Goal: Navigation & Orientation: Find specific page/section

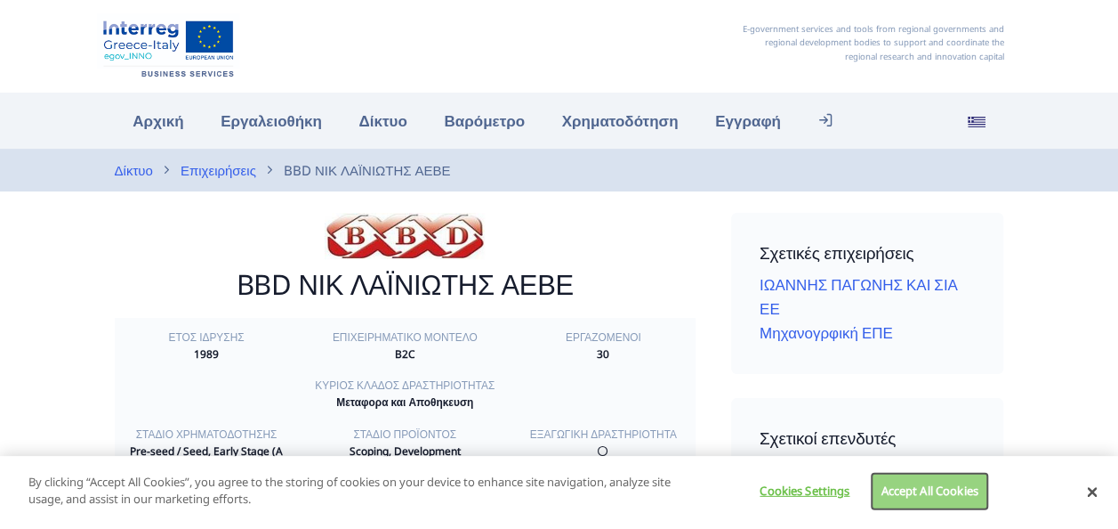
click at [899, 487] on button "Accept All Cookies" at bounding box center [929, 490] width 117 height 37
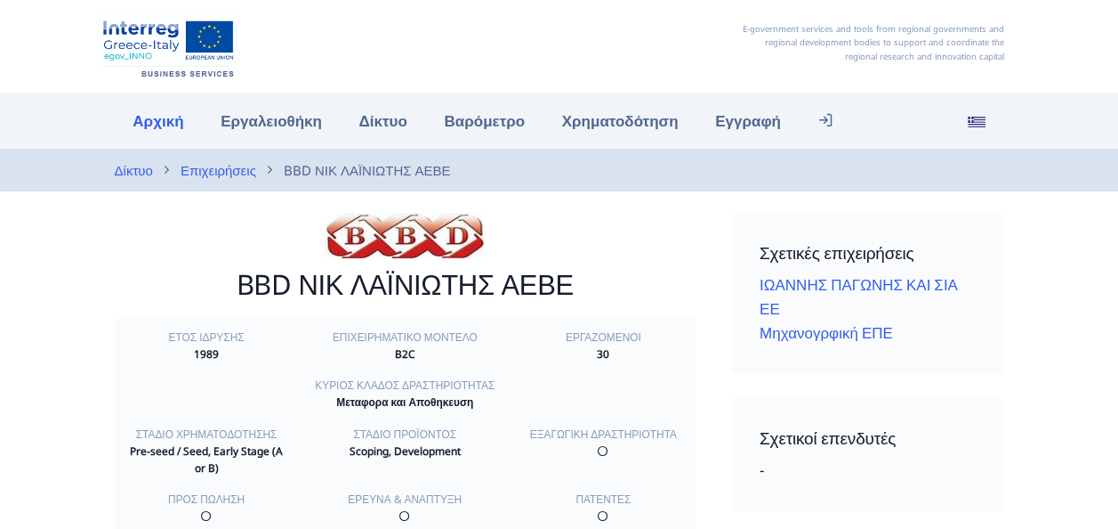
click at [149, 124] on link "Αρχική" at bounding box center [159, 120] width 88 height 38
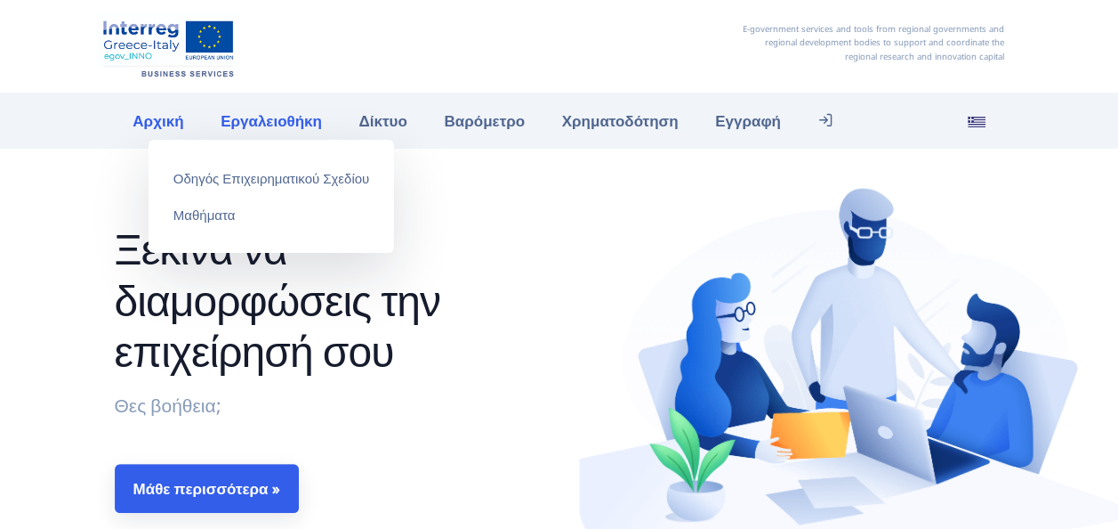
click at [231, 126] on link "Εργαλειοθήκη" at bounding box center [271, 120] width 138 height 38
